Goal: Information Seeking & Learning: Learn about a topic

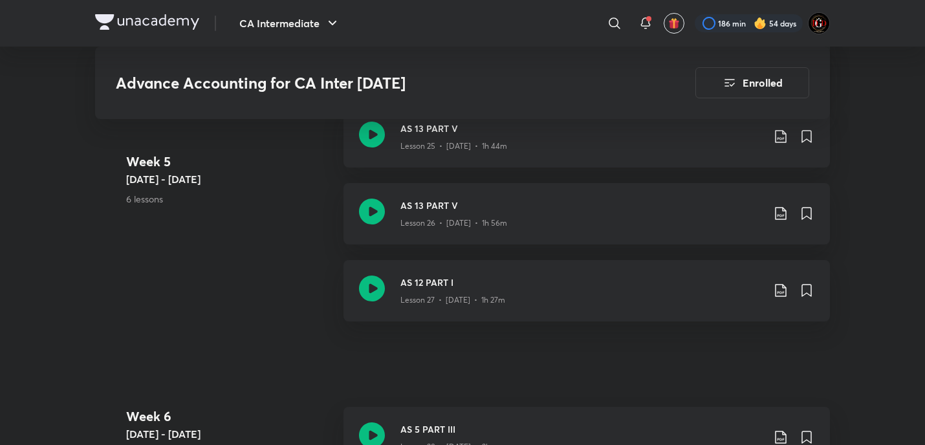
scroll to position [2998, 0]
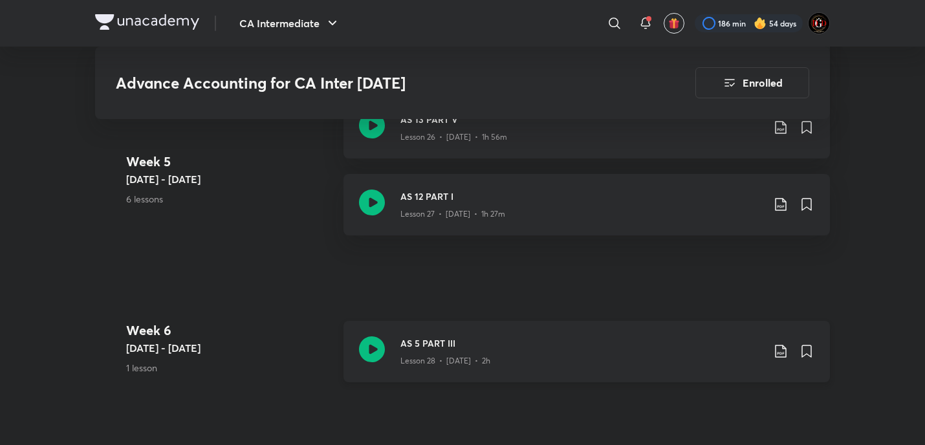
click at [776, 350] on icon at bounding box center [780, 351] width 11 height 13
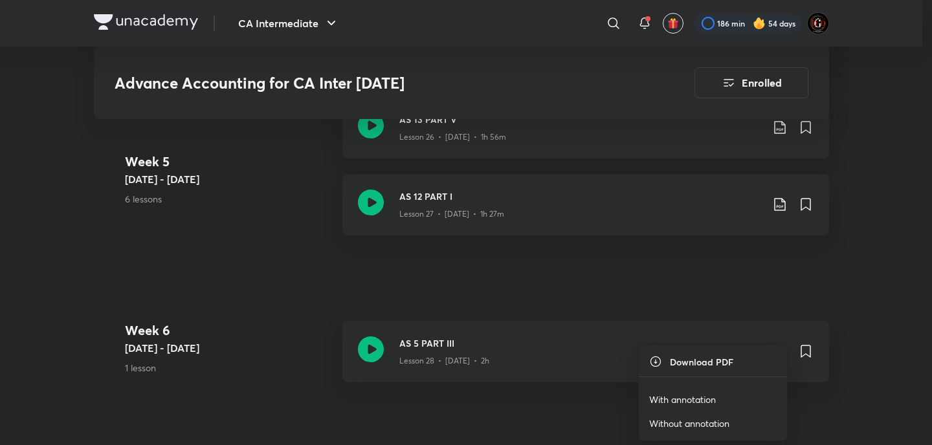
click at [685, 402] on p "With annotation" at bounding box center [682, 400] width 67 height 14
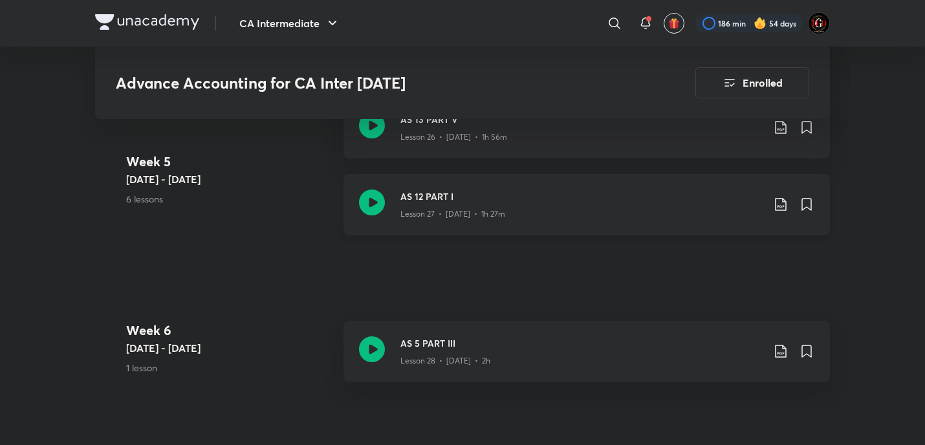
click at [779, 203] on icon at bounding box center [781, 205] width 16 height 16
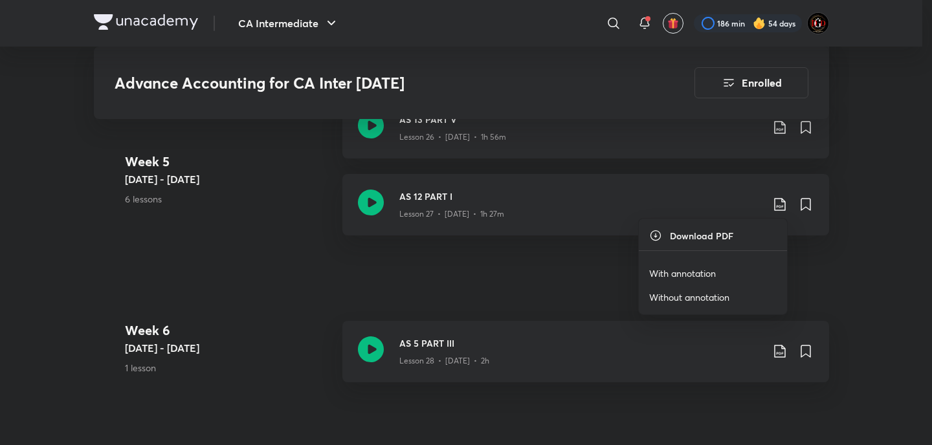
click at [552, 287] on div at bounding box center [466, 222] width 932 height 445
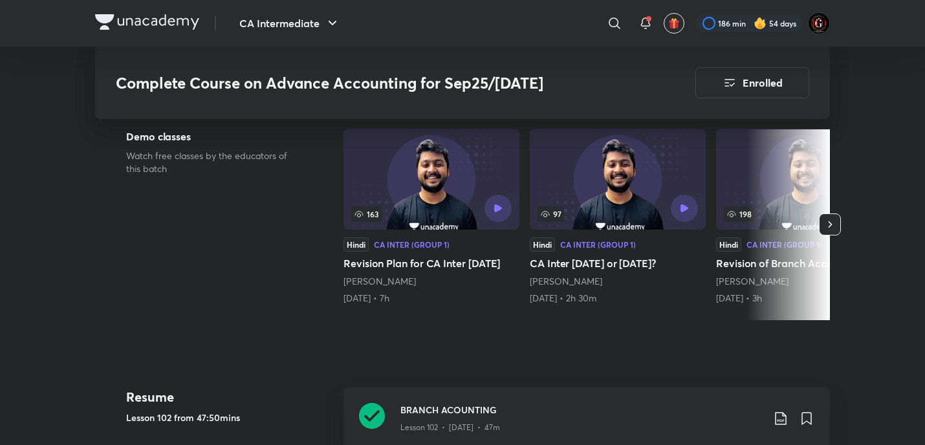
scroll to position [410, 0]
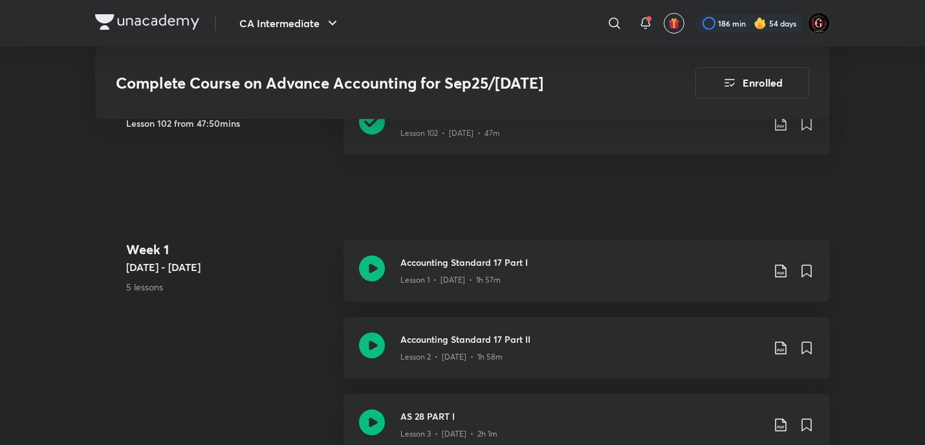
scroll to position [755, 0]
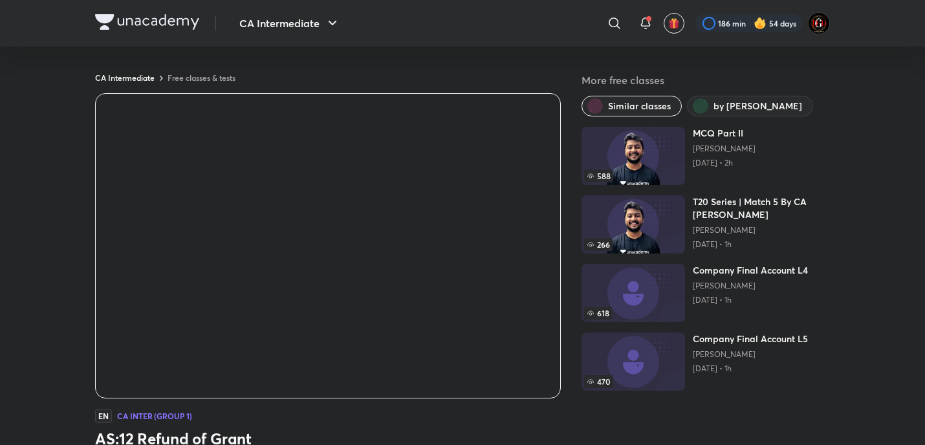
click at [521, 419] on div "EN CA Inter (Group 1)" at bounding box center [328, 416] width 466 height 14
